Goal: Download file/media

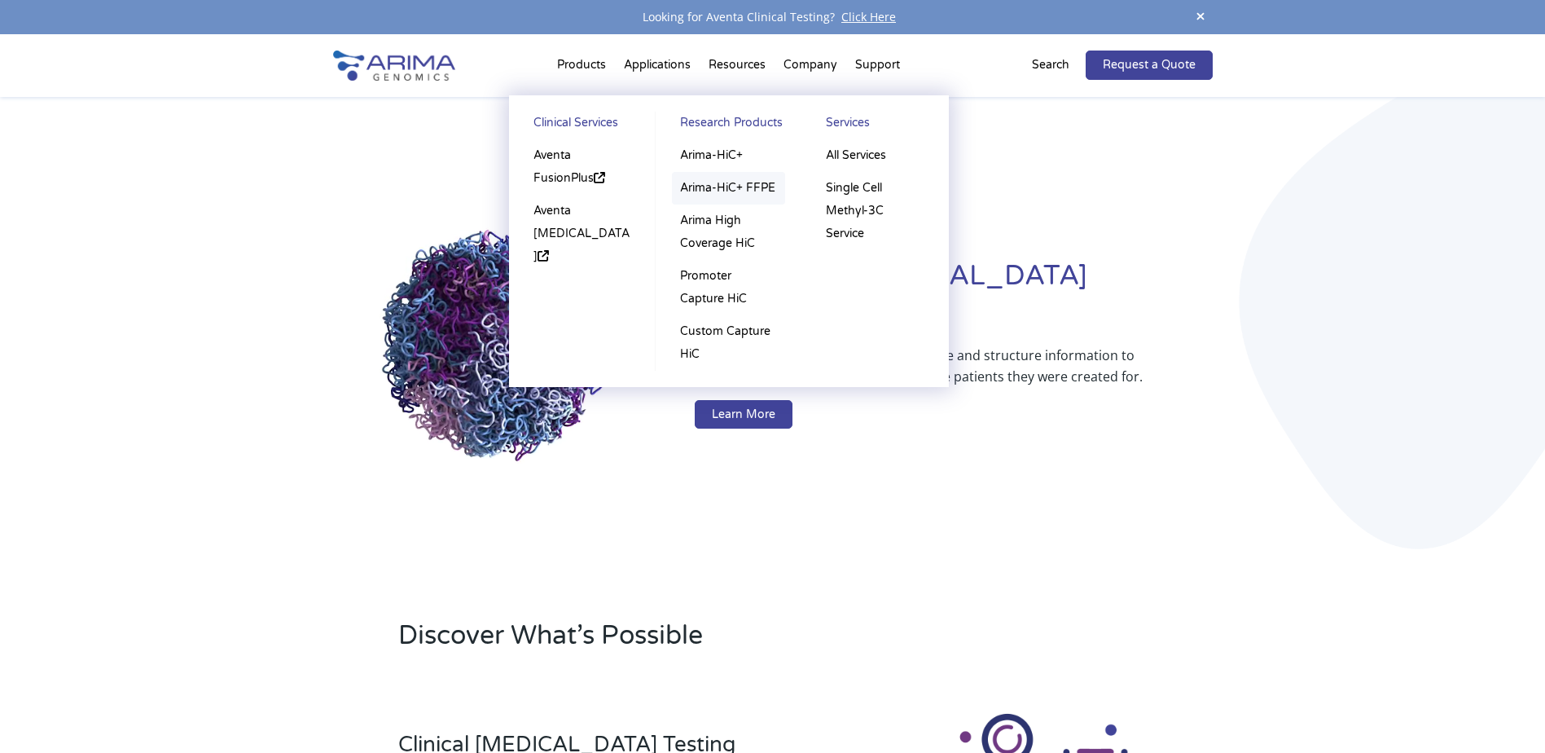
click at [723, 196] on link "Arima-HiC+ FFPE" at bounding box center [728, 188] width 113 height 33
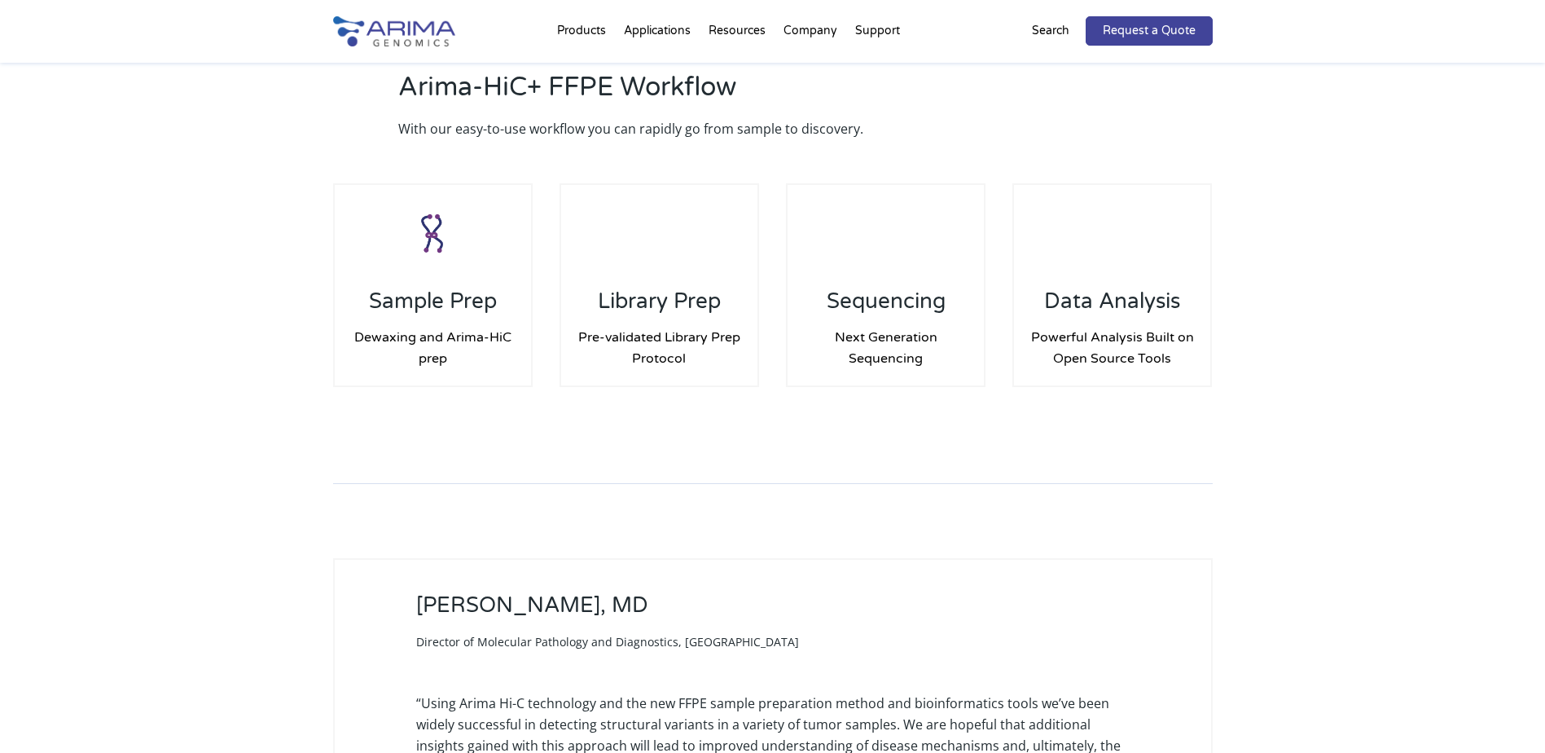
scroll to position [2216, 0]
click at [437, 392] on div "Arima-HiC+ FFPE Workflow With our easy-to-use workflow you can rapidly go from …" at bounding box center [772, 203] width 1545 height 538
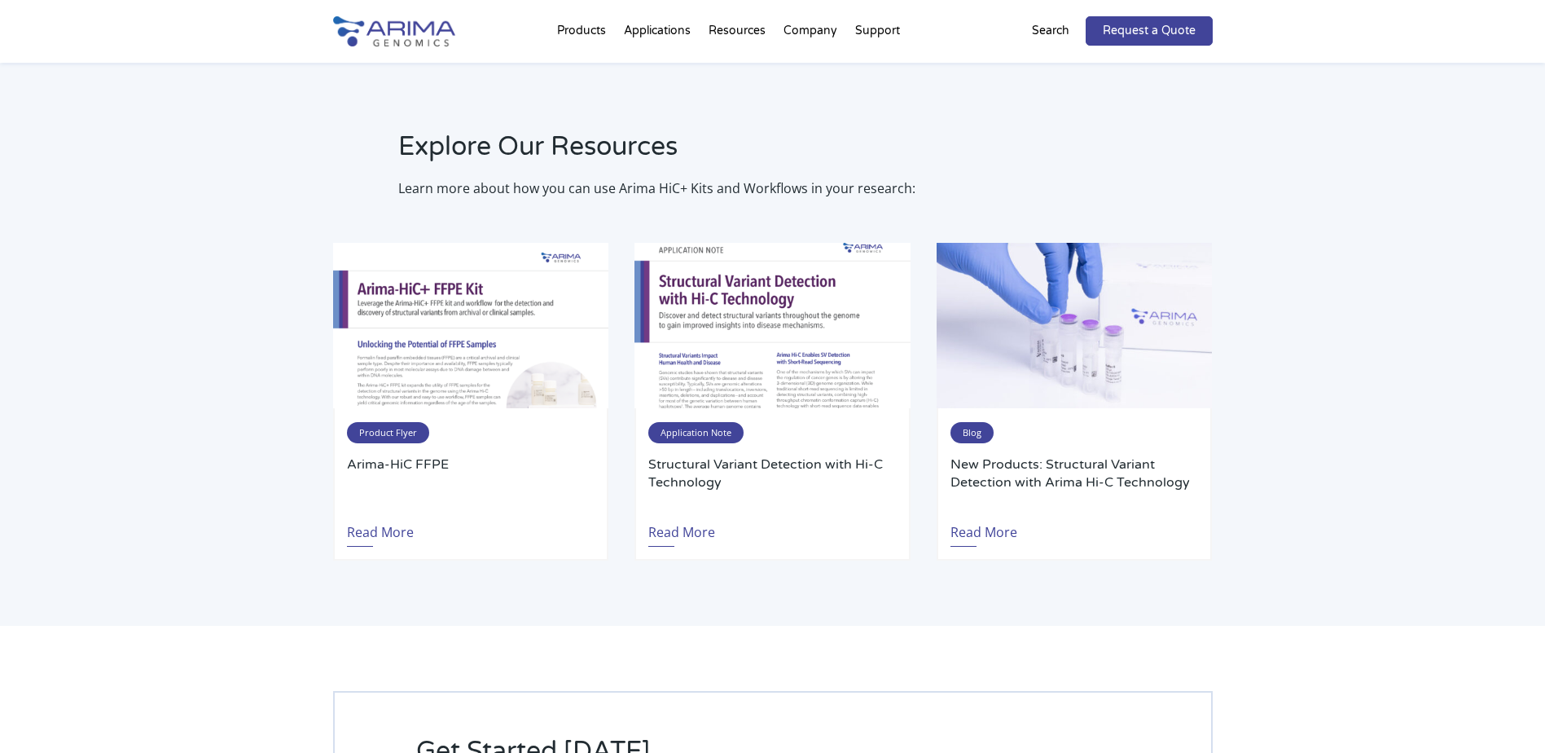
scroll to position [3026, 0]
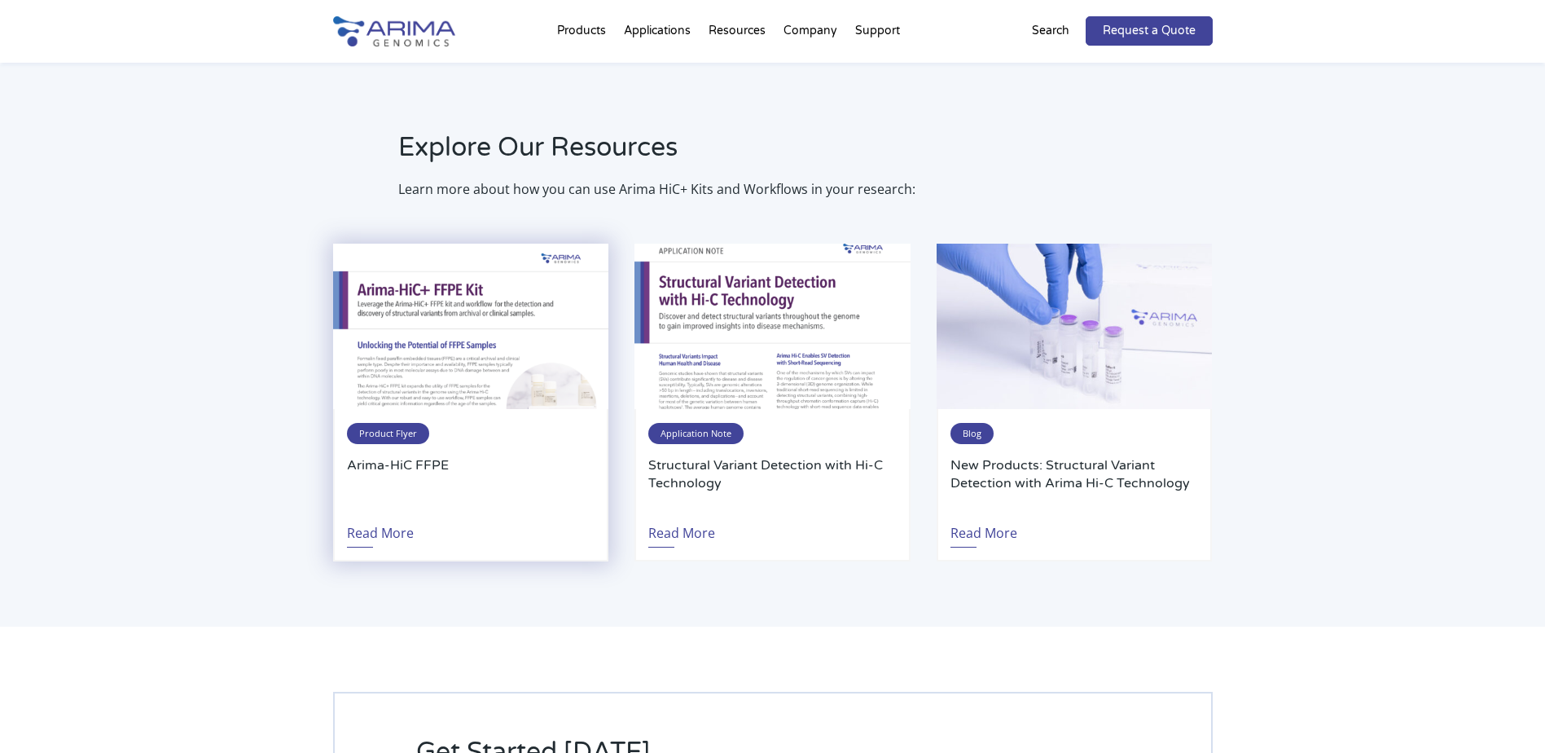
click at [380, 313] on img at bounding box center [470, 326] width 275 height 165
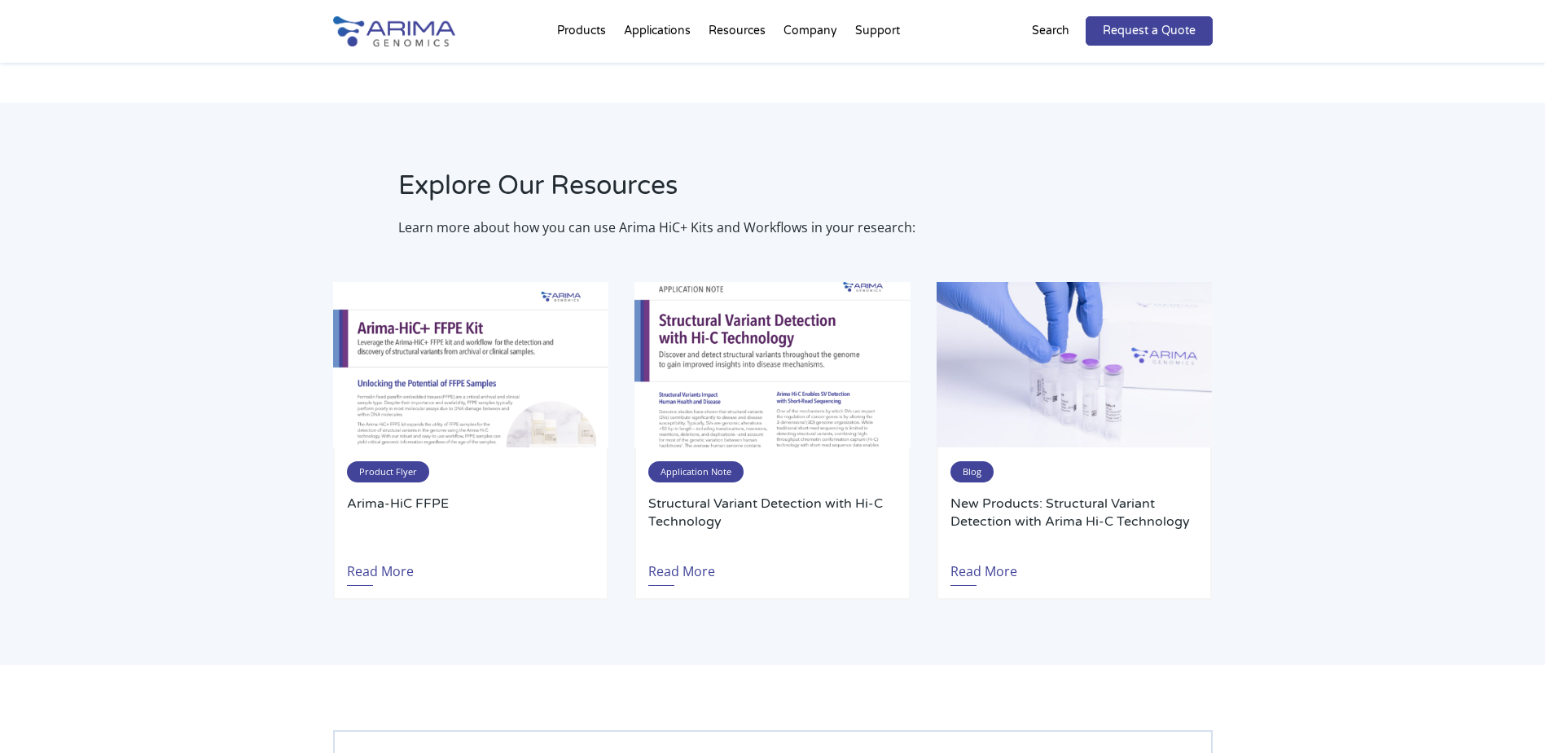
scroll to position [3017, 0]
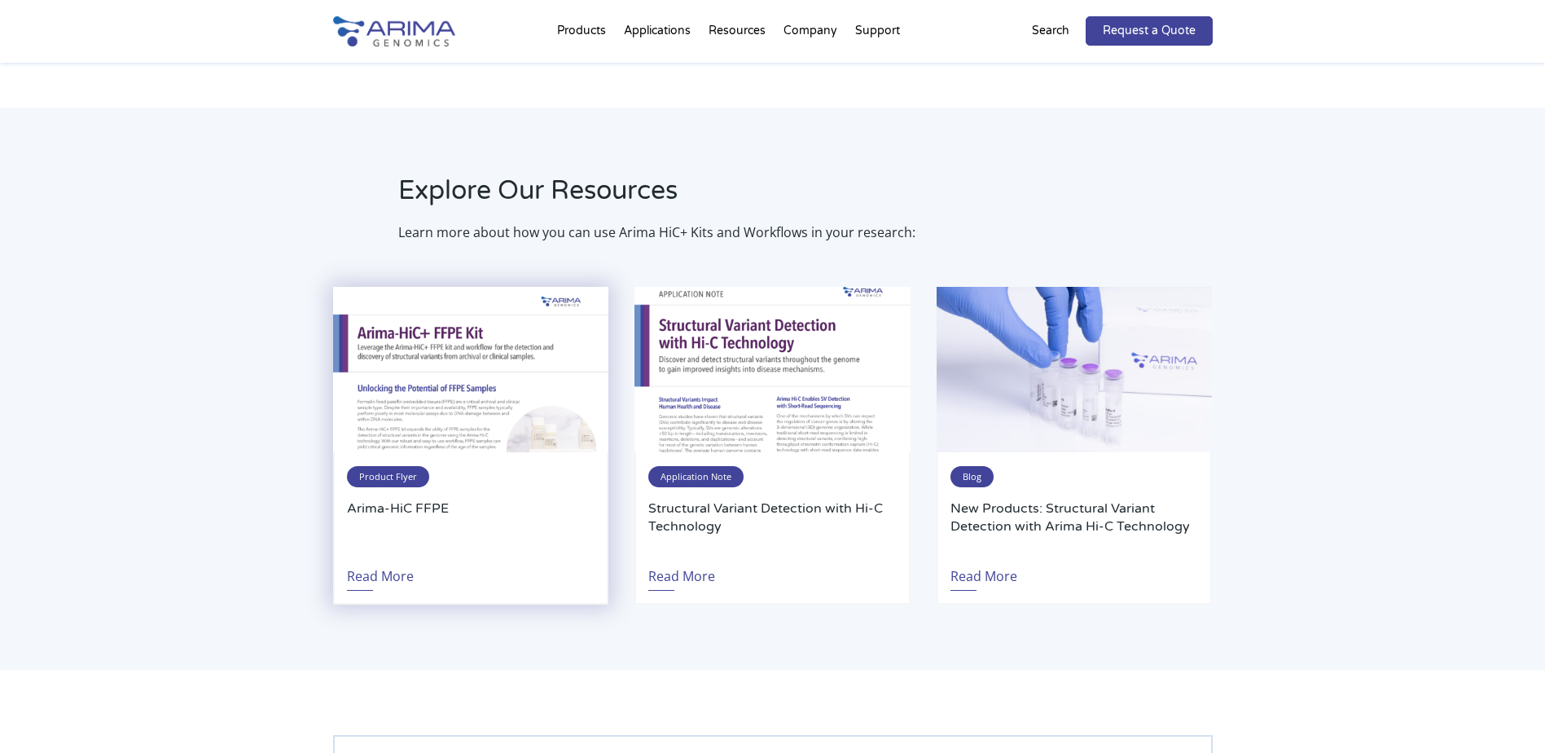
click at [404, 466] on span "Product Flyer" at bounding box center [388, 476] width 82 height 21
click at [393, 466] on span "Product Flyer" at bounding box center [388, 476] width 82 height 21
click at [395, 499] on h3 "Arima-HiC FFPE" at bounding box center [471, 526] width 248 height 54
